Goal: Transaction & Acquisition: Purchase product/service

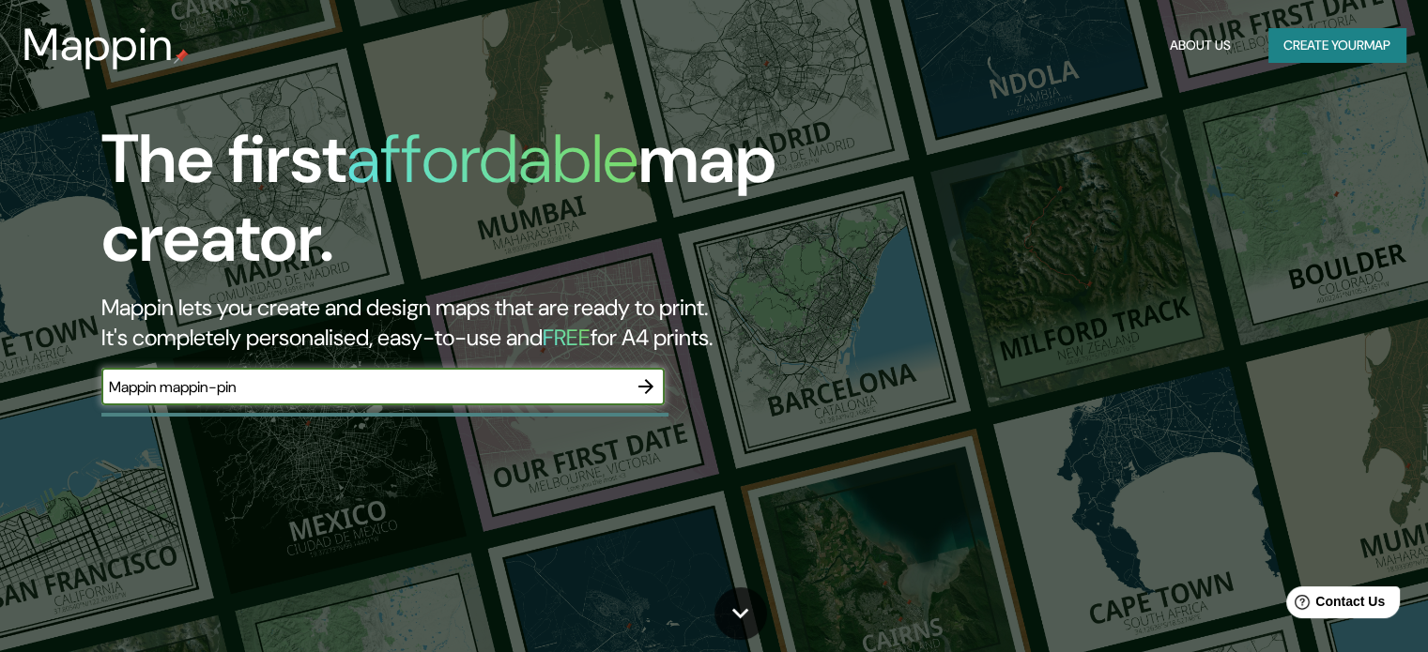
click at [419, 385] on input "Mappin mappin-pin" at bounding box center [364, 387] width 526 height 22
type input "[STREET_ADDRESS]"
click at [648, 388] on icon "button" at bounding box center [646, 387] width 23 height 23
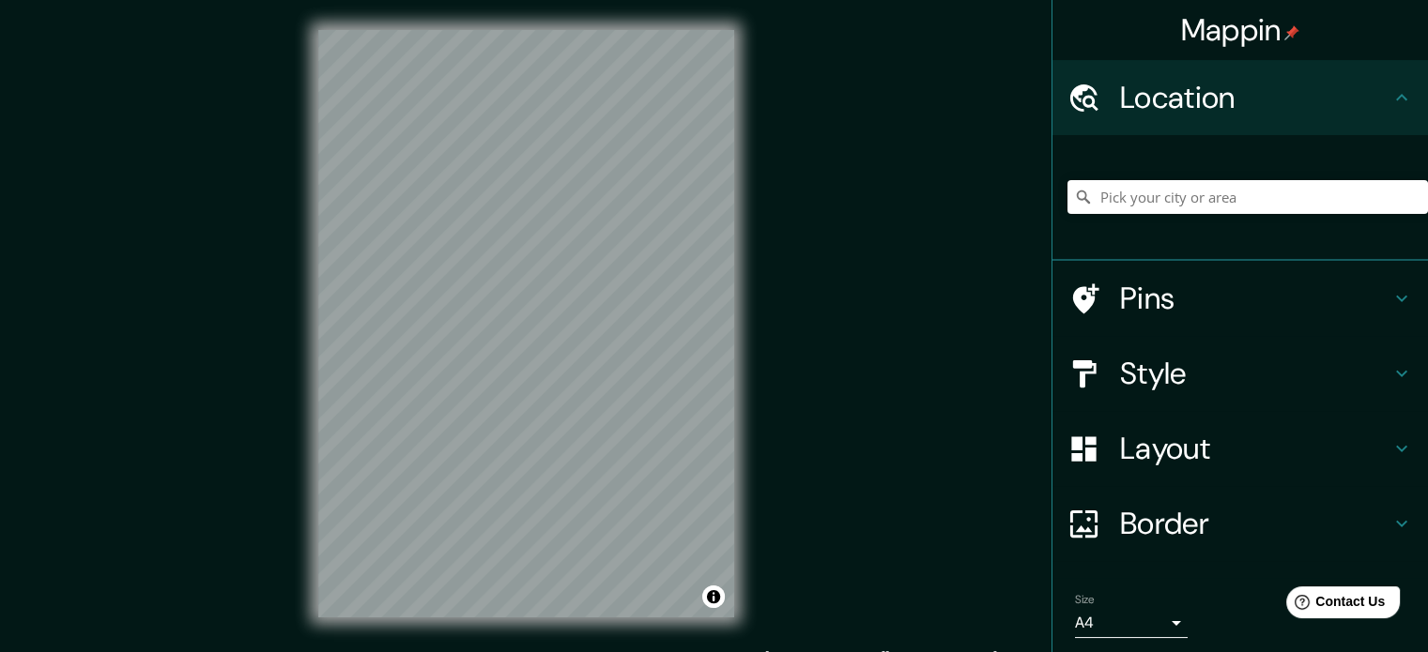
click at [1193, 308] on h4 "Pins" at bounding box center [1255, 299] width 270 height 38
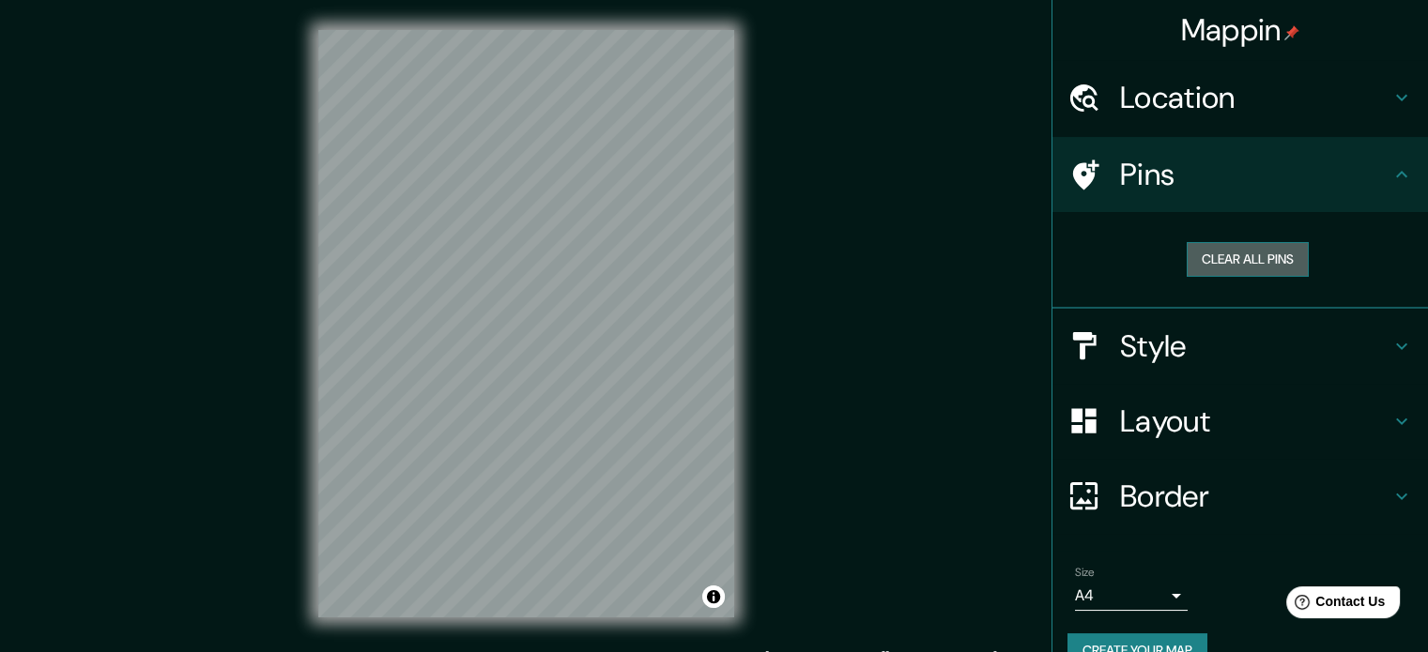
click at [1214, 266] on button "Clear all pins" at bounding box center [1248, 259] width 122 height 35
click at [1238, 254] on button "Clear all pins" at bounding box center [1248, 259] width 122 height 35
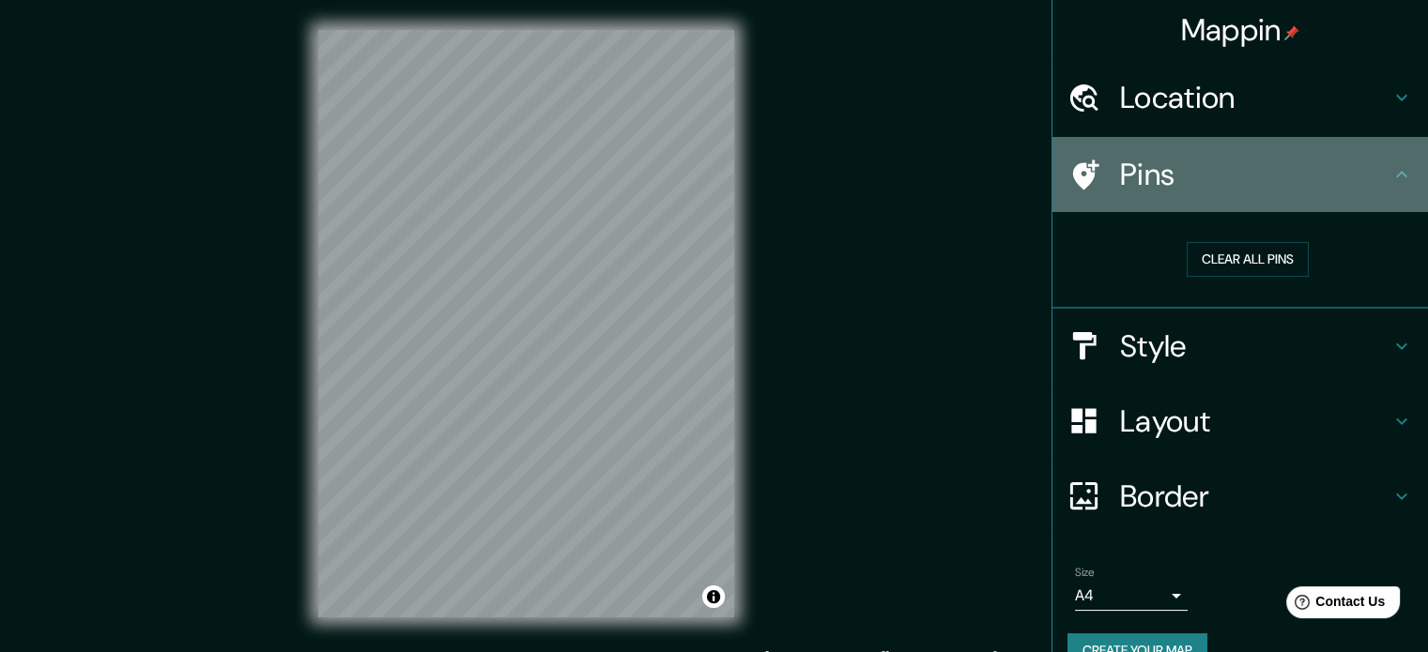
click at [1390, 179] on icon at bounding box center [1401, 174] width 23 height 23
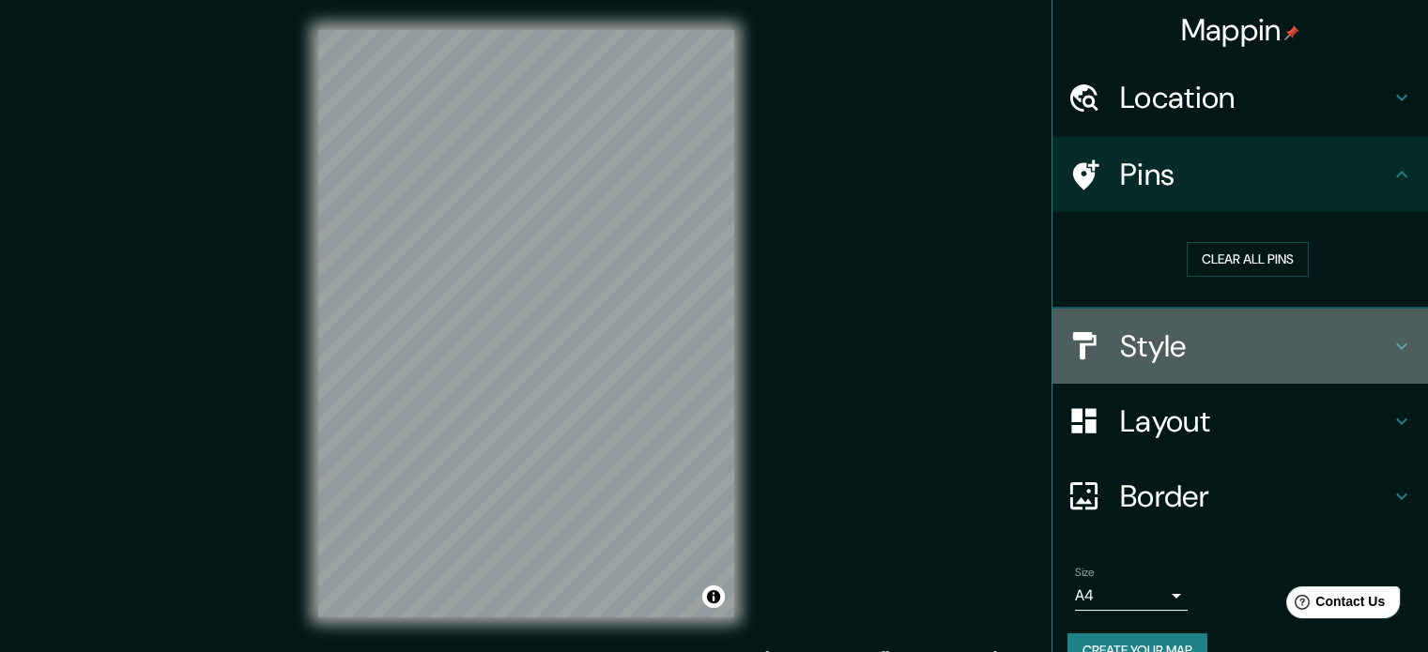
click at [1222, 348] on h4 "Style" at bounding box center [1255, 347] width 270 height 38
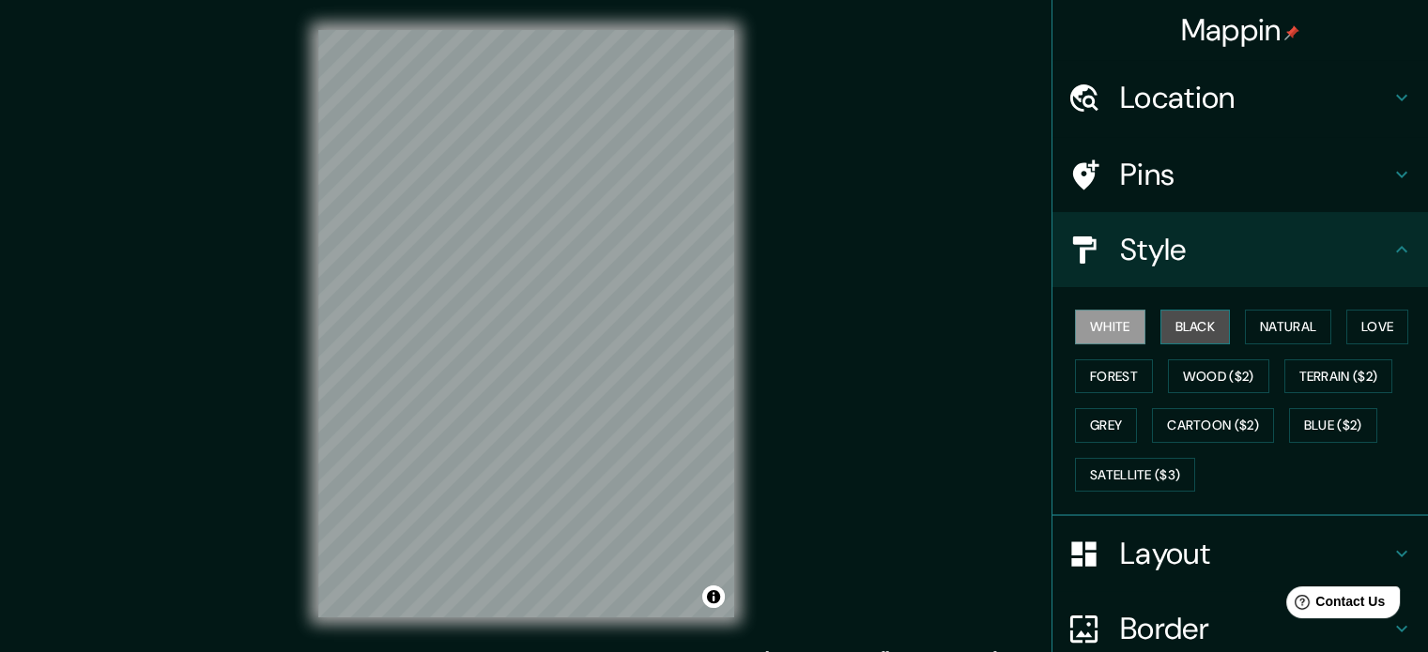
click at [1189, 329] on button "Black" at bounding box center [1195, 327] width 70 height 35
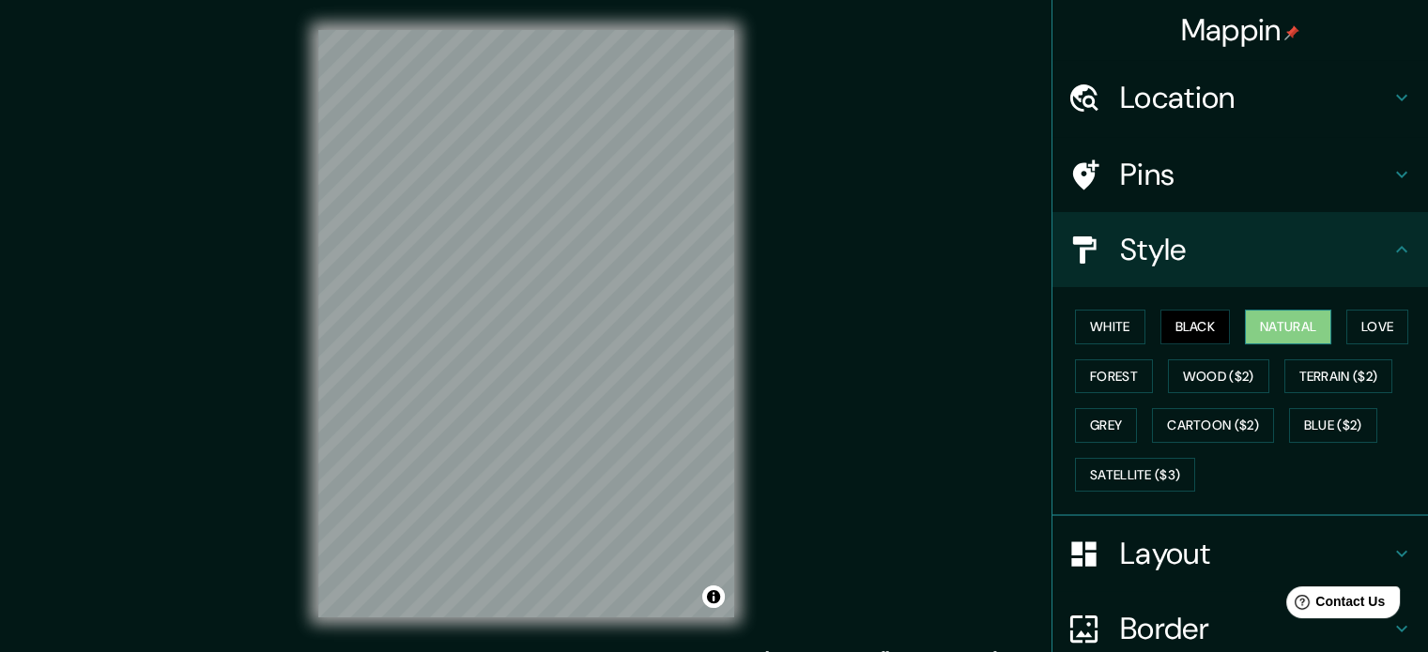
click at [1302, 322] on button "Natural" at bounding box center [1288, 327] width 86 height 35
click at [1194, 324] on button "Black" at bounding box center [1195, 327] width 70 height 35
click at [1095, 427] on button "Grey" at bounding box center [1106, 425] width 62 height 35
click at [1390, 555] on icon at bounding box center [1401, 554] width 23 height 23
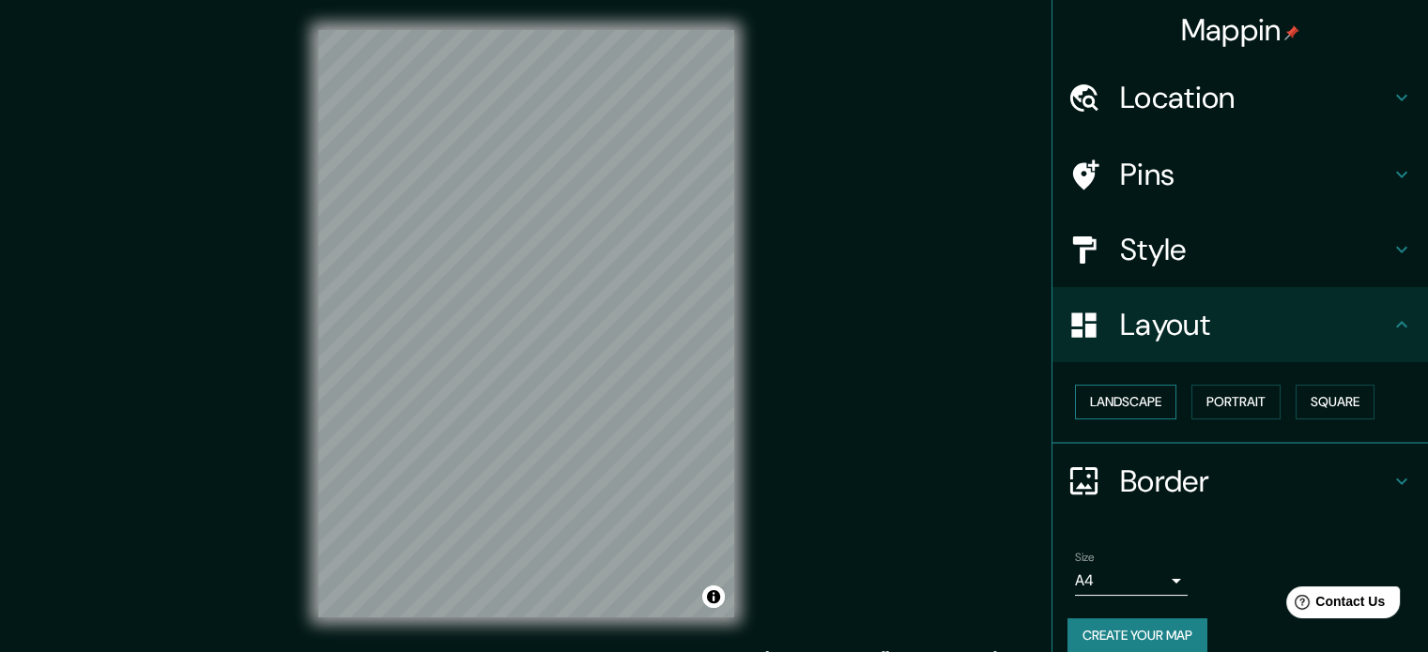
click at [1115, 408] on button "Landscape" at bounding box center [1125, 402] width 101 height 35
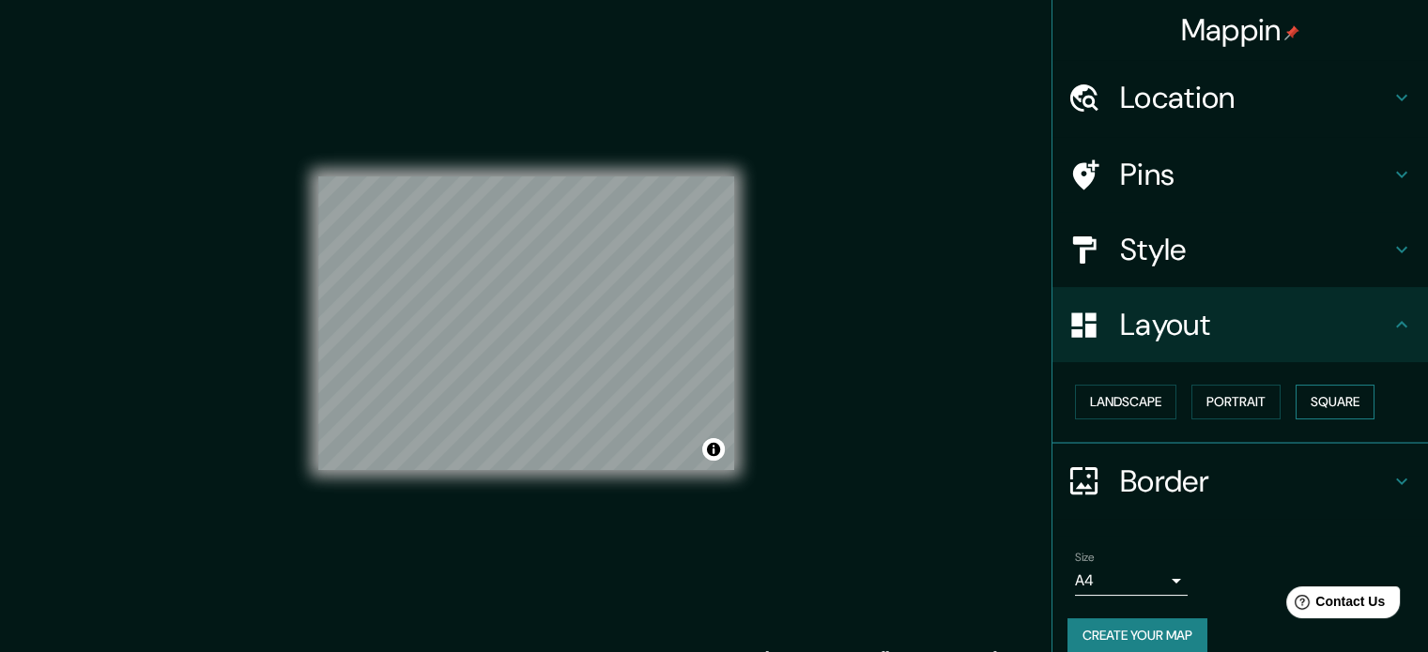
click at [1299, 407] on button "Square" at bounding box center [1334, 402] width 79 height 35
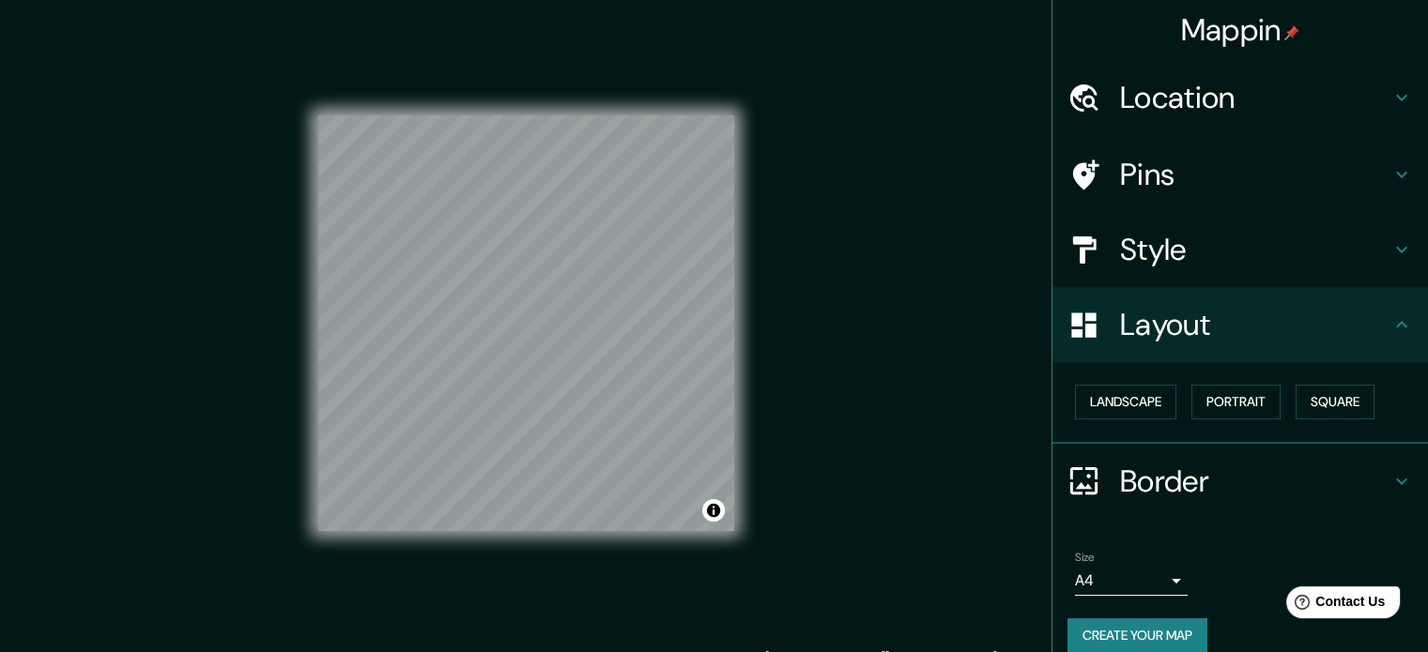
drag, startPoint x: 1147, startPoint y: 399, endPoint x: 1175, endPoint y: 392, distance: 28.9
click at [1146, 399] on button "Landscape" at bounding box center [1125, 402] width 101 height 35
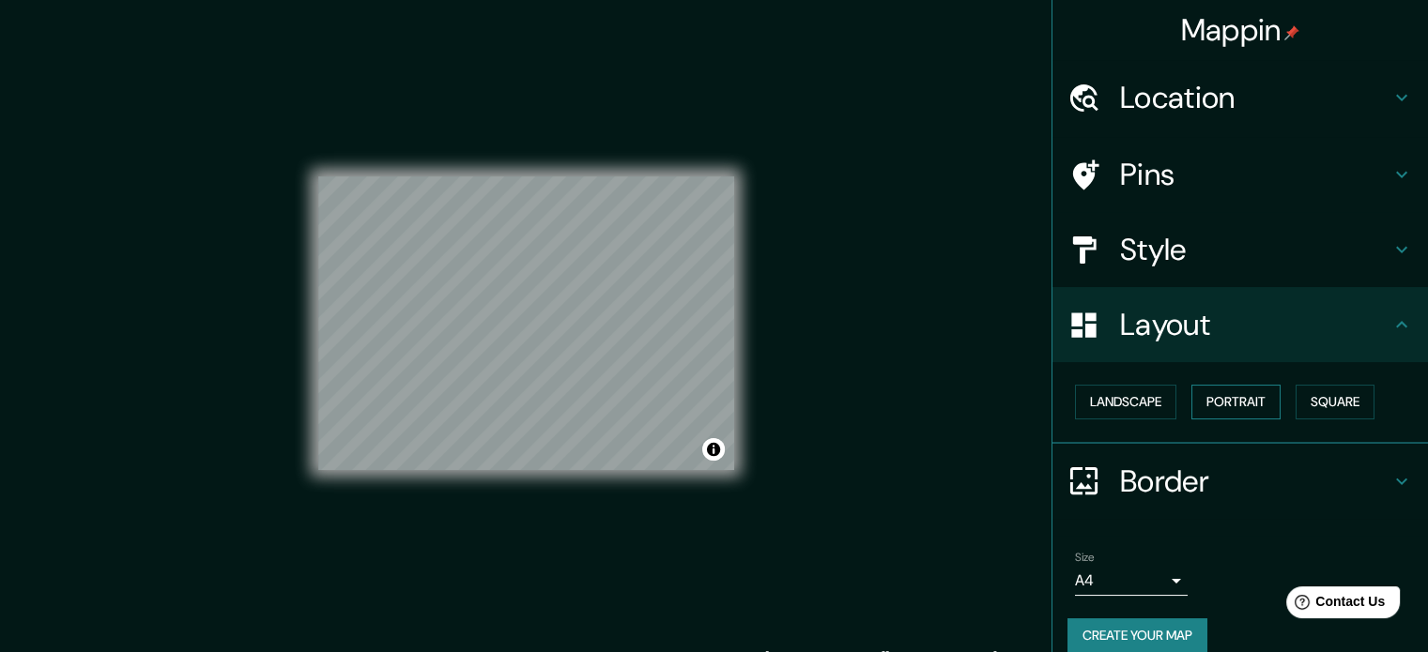
click at [1209, 394] on button "Portrait" at bounding box center [1235, 402] width 89 height 35
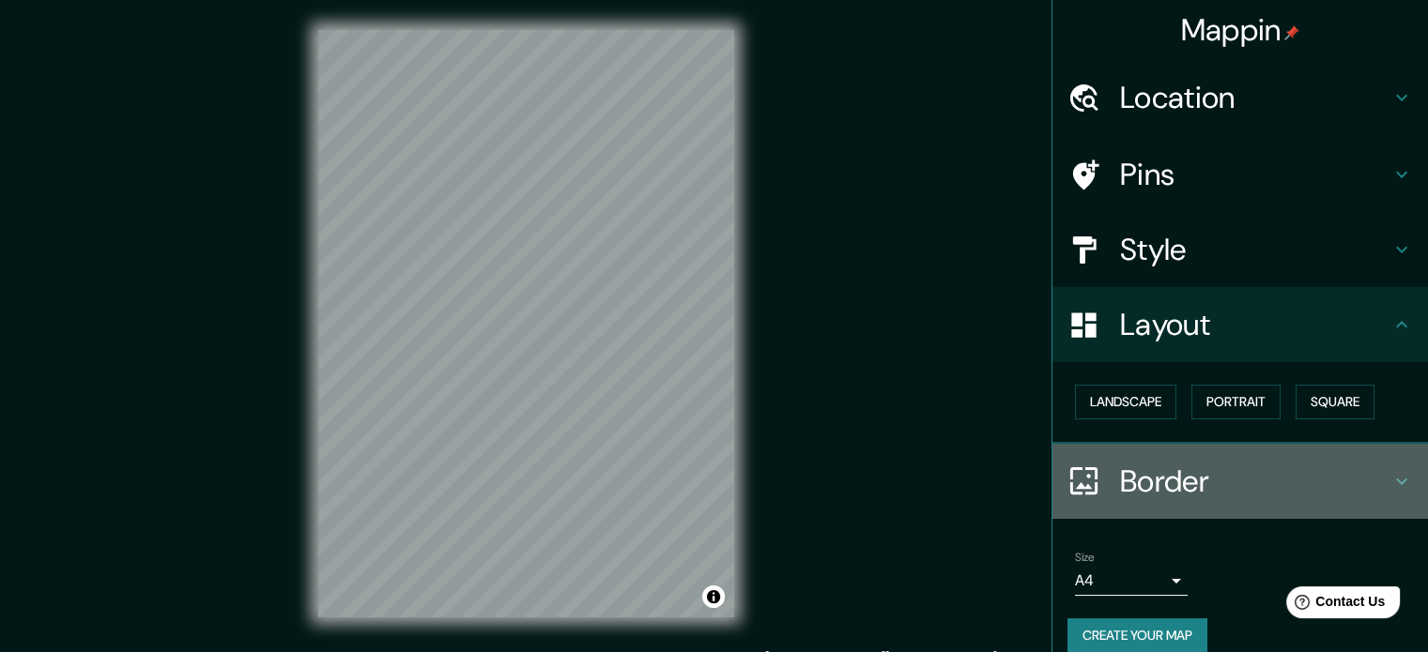
click at [1224, 474] on h4 "Border" at bounding box center [1255, 482] width 270 height 38
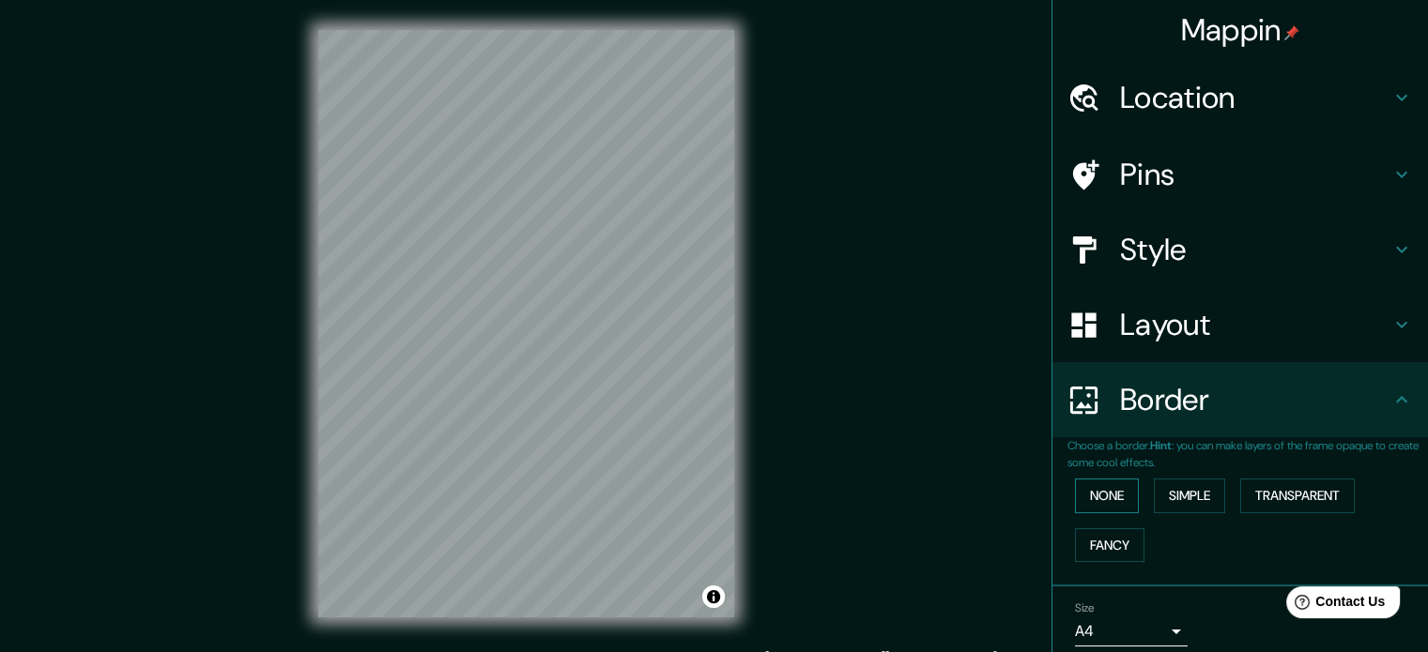
click at [1107, 499] on button "None" at bounding box center [1107, 496] width 64 height 35
click at [1168, 495] on button "Simple" at bounding box center [1189, 496] width 71 height 35
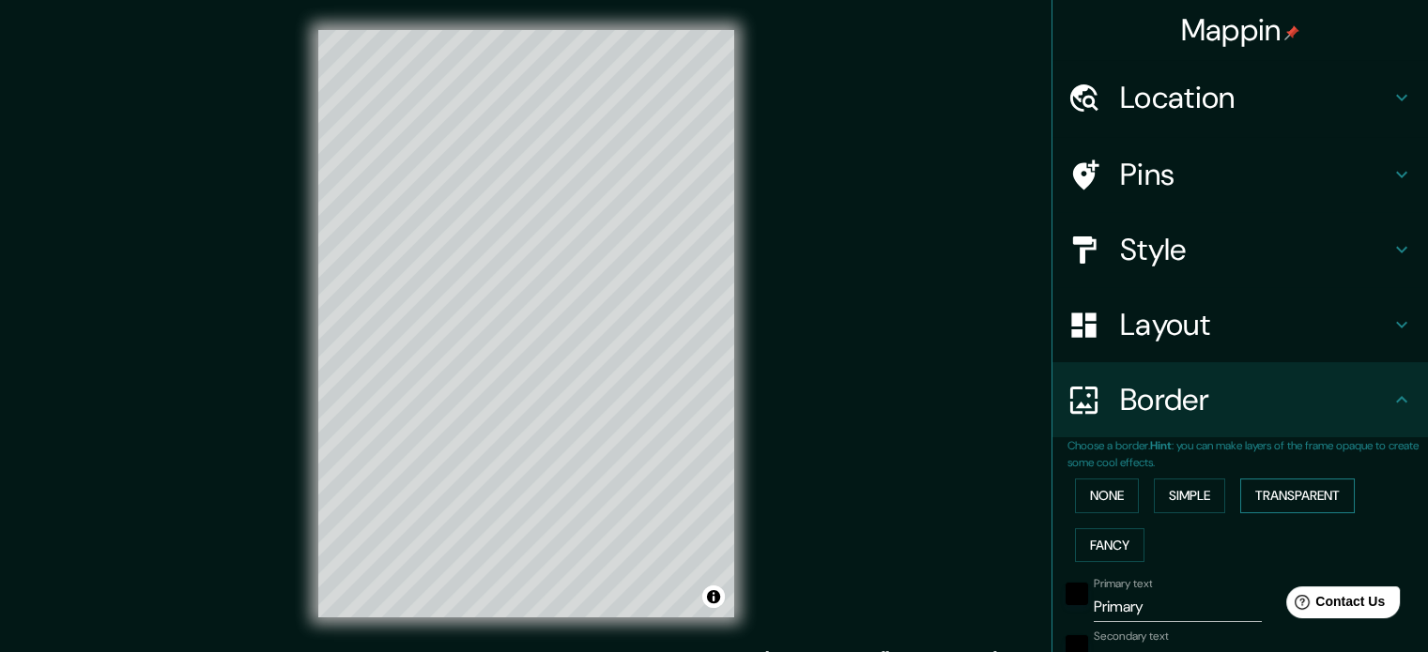
click at [1273, 492] on button "Transparent" at bounding box center [1297, 496] width 115 height 35
click at [1111, 539] on button "Fancy" at bounding box center [1109, 546] width 69 height 35
click at [1111, 489] on button "None" at bounding box center [1107, 496] width 64 height 35
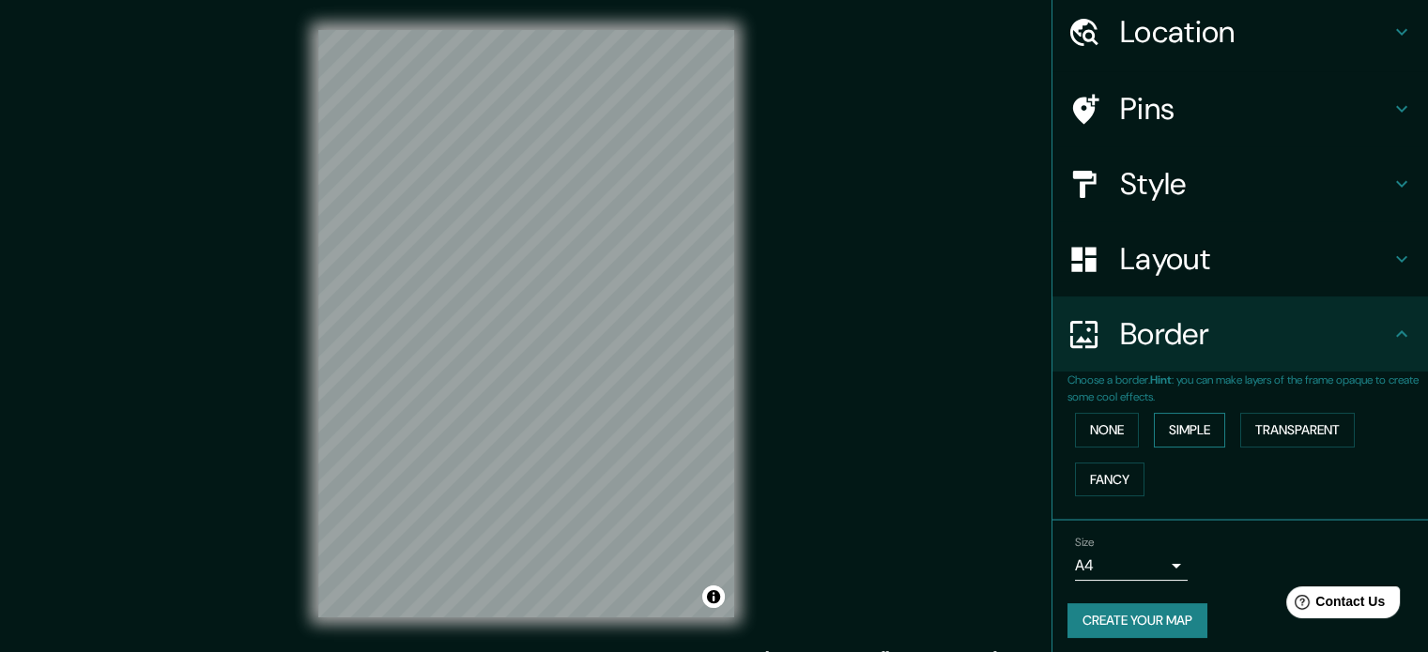
scroll to position [71, 0]
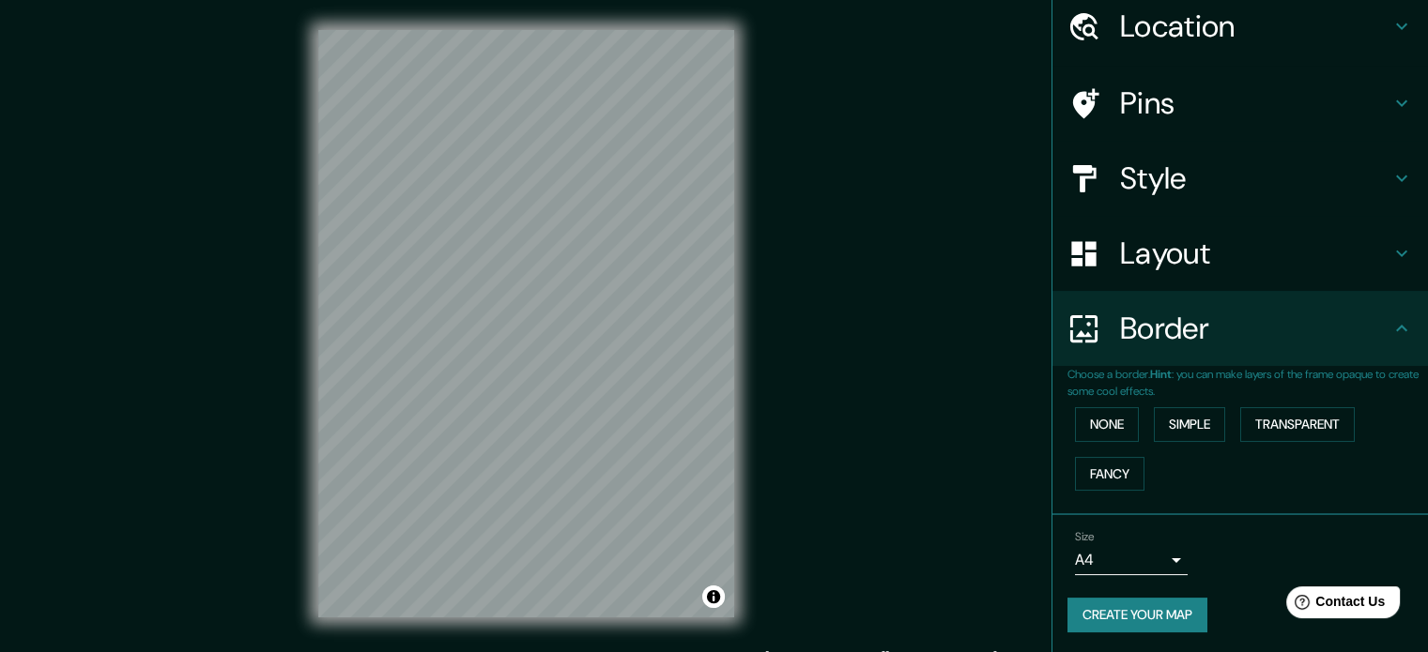
click at [1149, 560] on body "Mappin Location Pins Style Layout Border Choose a border. Hint : you can make l…" at bounding box center [714, 326] width 1428 height 652
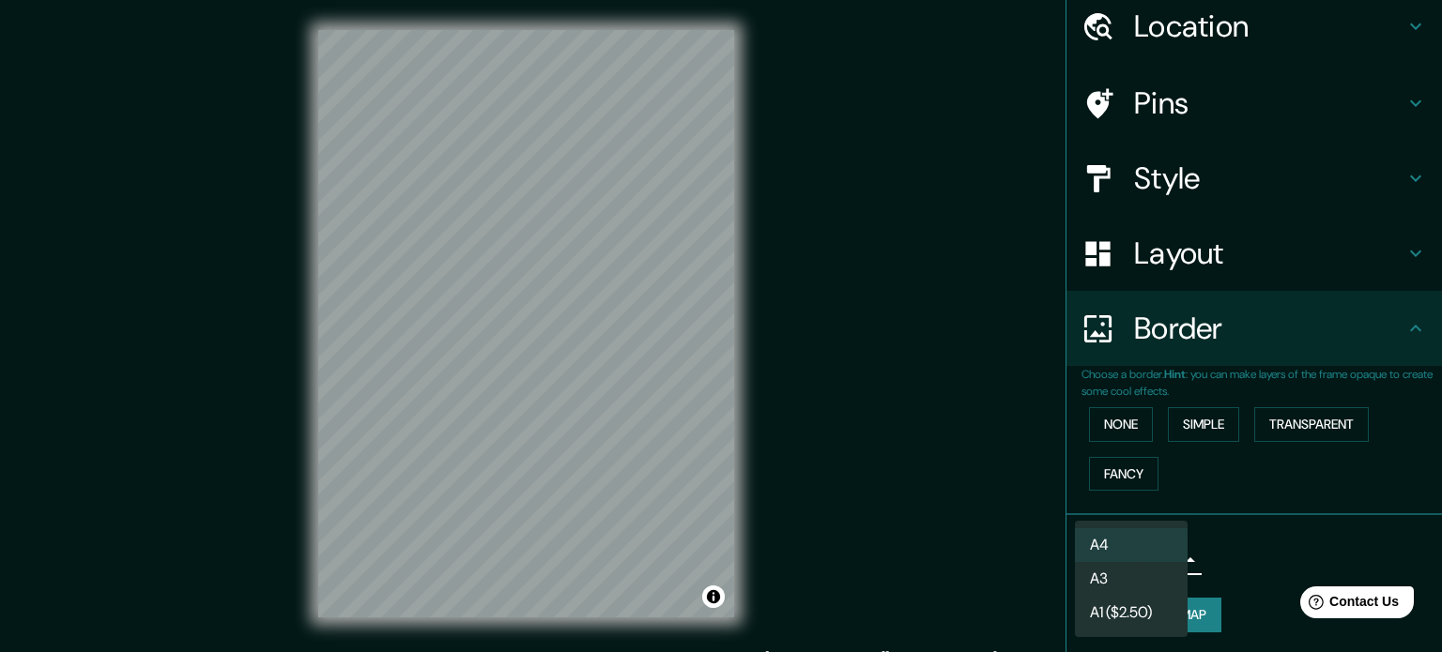
click at [1195, 554] on div at bounding box center [721, 326] width 1442 height 652
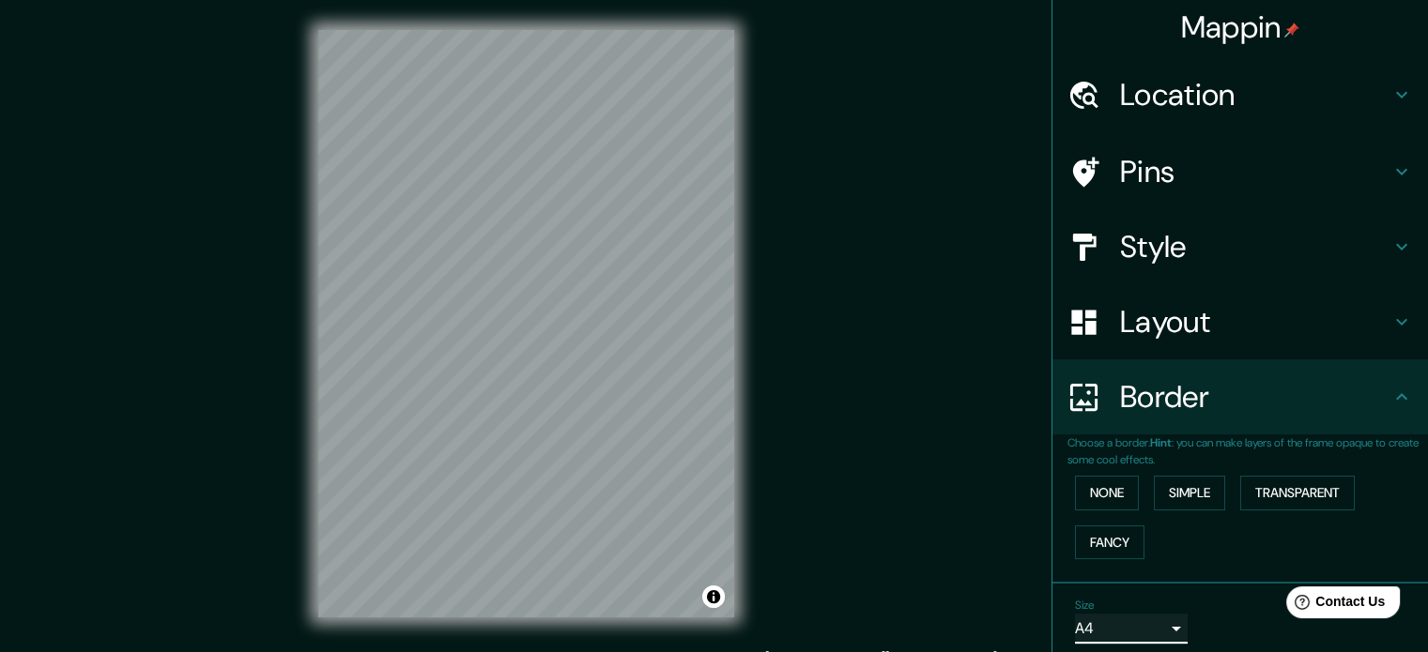
scroll to position [0, 0]
